Goal: Task Accomplishment & Management: Complete application form

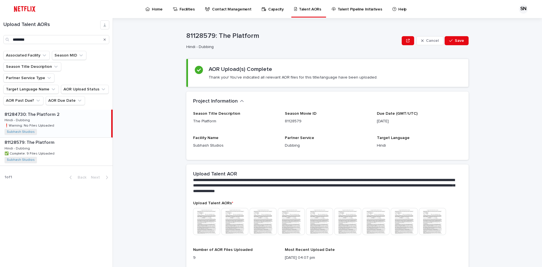
click at [39, 110] on div "81284730: The Platform 2 81284730: The Platform 2 Hindi - Dubbing Hindi - Dubbi…" at bounding box center [55, 124] width 111 height 28
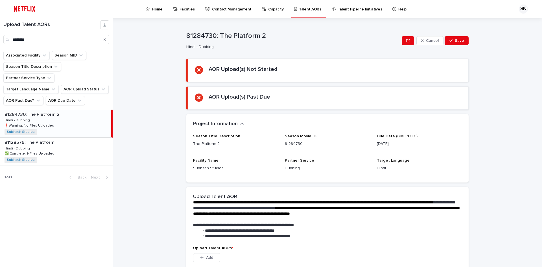
scroll to position [99, 0]
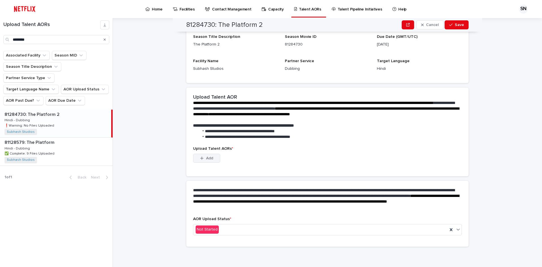
click at [212, 159] on button "Add" at bounding box center [206, 158] width 27 height 9
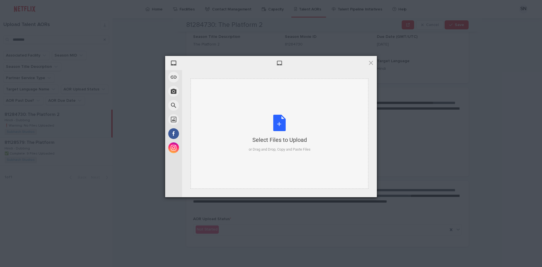
click at [285, 121] on div "Select Files to Upload or Drag and Drop, Copy and Paste Files" at bounding box center [280, 134] width 62 height 38
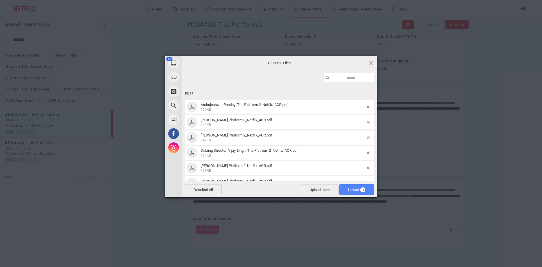
click at [349, 193] on span "Upload 16" at bounding box center [356, 189] width 35 height 11
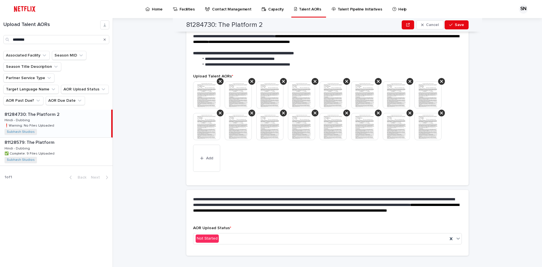
scroll to position [153, 0]
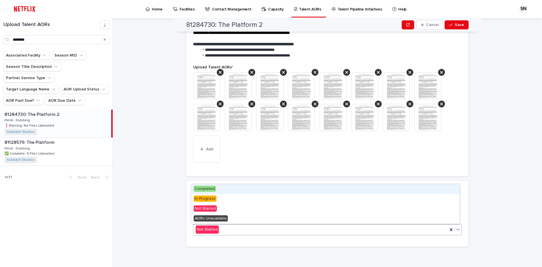
click at [246, 230] on div "Not Started" at bounding box center [320, 229] width 254 height 9
click at [218, 189] on div "Completed" at bounding box center [325, 189] width 268 height 10
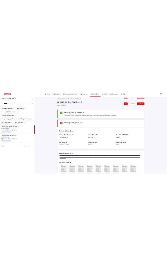
scroll to position [0, 0]
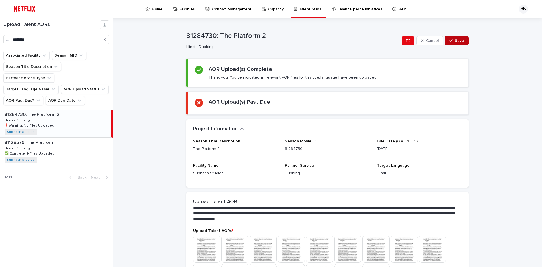
click at [455, 38] on button "Save" at bounding box center [457, 40] width 24 height 9
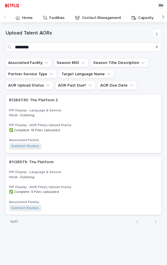
scroll to position [0, 14]
click at [45, 125] on h3 "PIP Display - AOR File(s) Upload Status" at bounding box center [83, 125] width 149 height 5
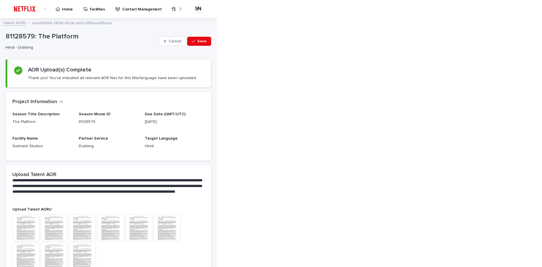
click at [54, 10] on div "Home" at bounding box center [65, 9] width 25 height 18
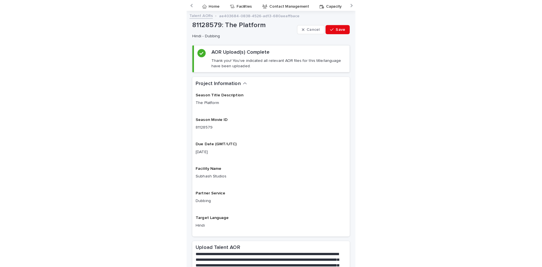
scroll to position [0, 18]
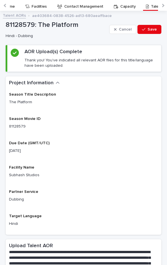
click at [64, 164] on div "Season Title Description The Platform Season Movie ID 81128579 Due Date (GMT/UT…" at bounding box center [83, 161] width 149 height 139
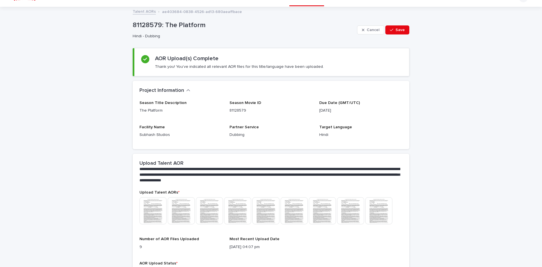
scroll to position [0, 0]
